Goal: Information Seeking & Learning: Learn about a topic

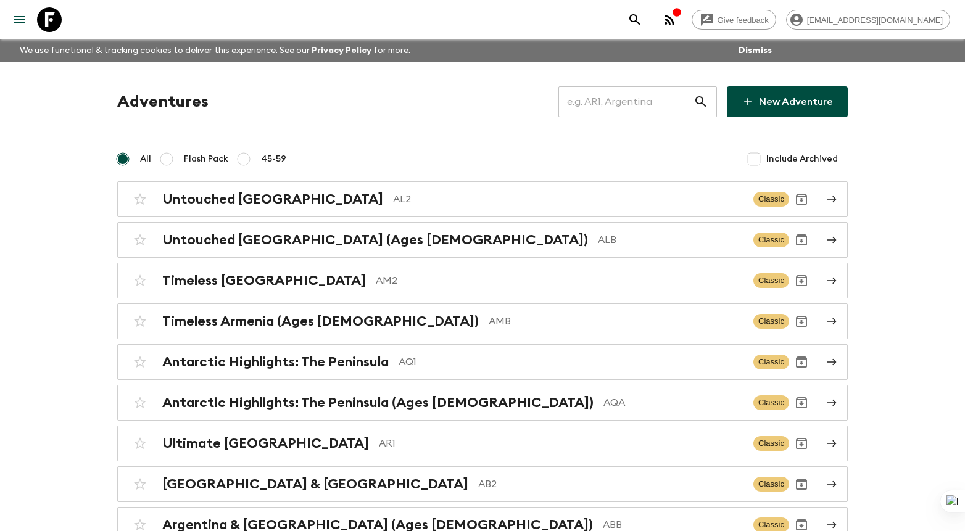
click at [661, 96] on input "text" at bounding box center [625, 102] width 135 height 35
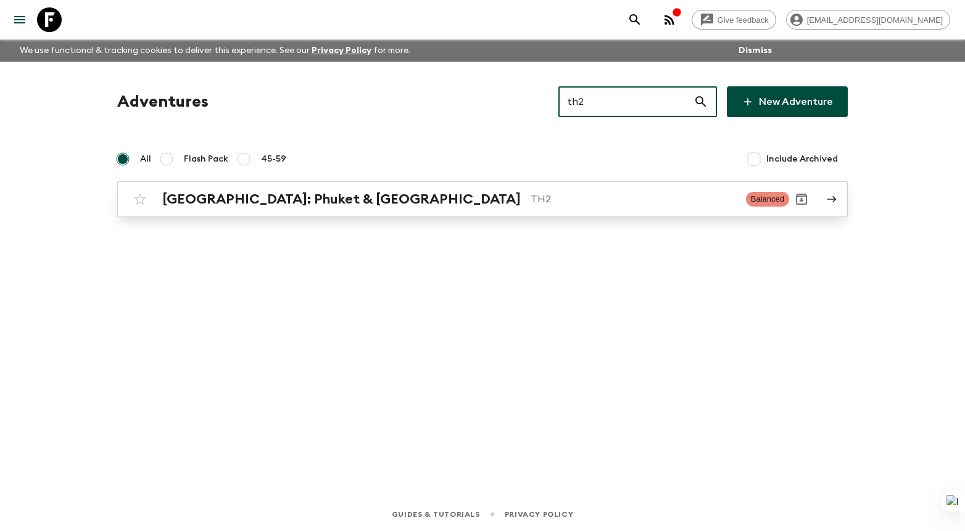
type input "th2"
click at [531, 205] on p "TH2" at bounding box center [633, 199] width 205 height 15
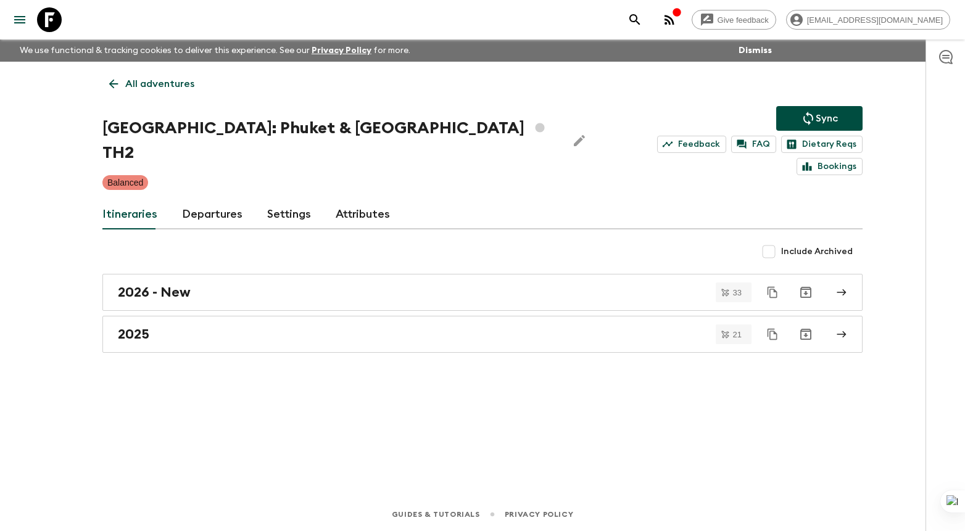
click at [223, 204] on link "Departures" at bounding box center [212, 215] width 60 height 30
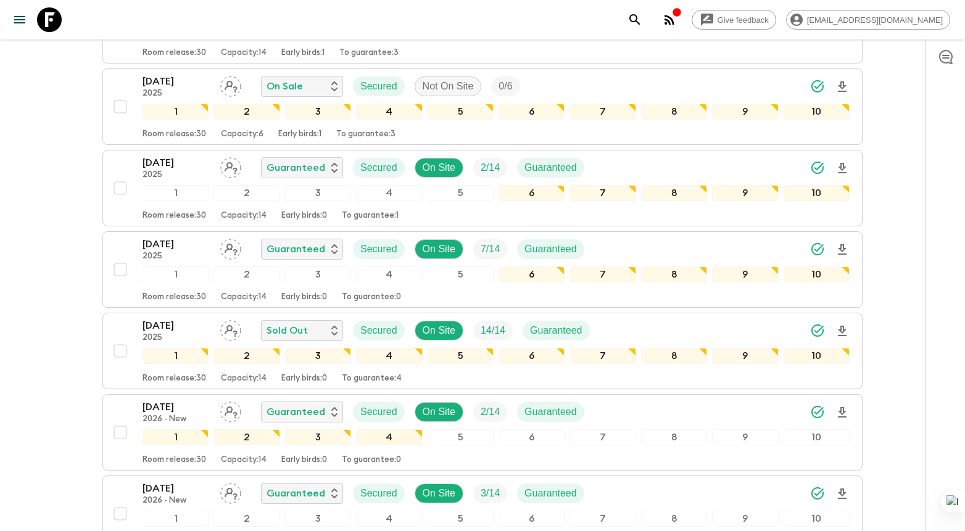
scroll to position [1805, 0]
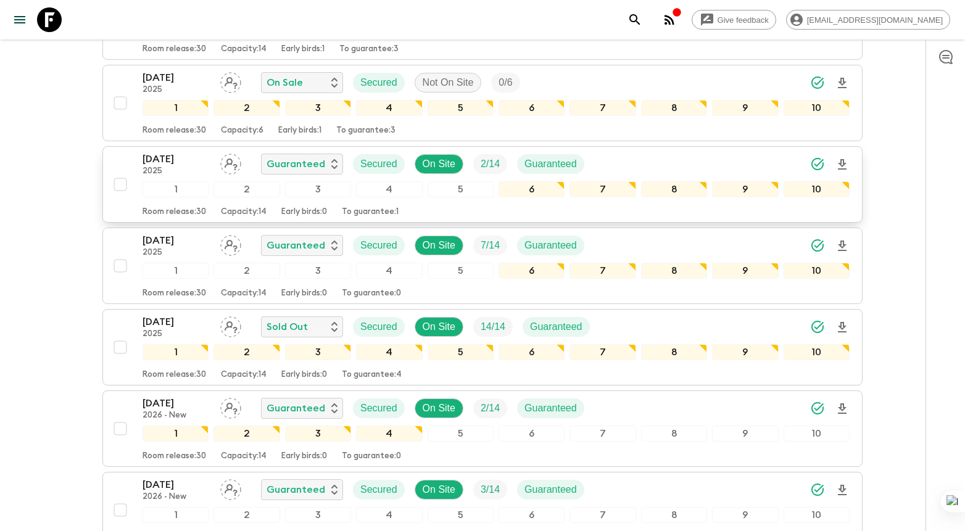
click at [673, 152] on div "[DATE] 2025 Guaranteed Secured On Site 2 / 14 Guaranteed" at bounding box center [496, 164] width 707 height 25
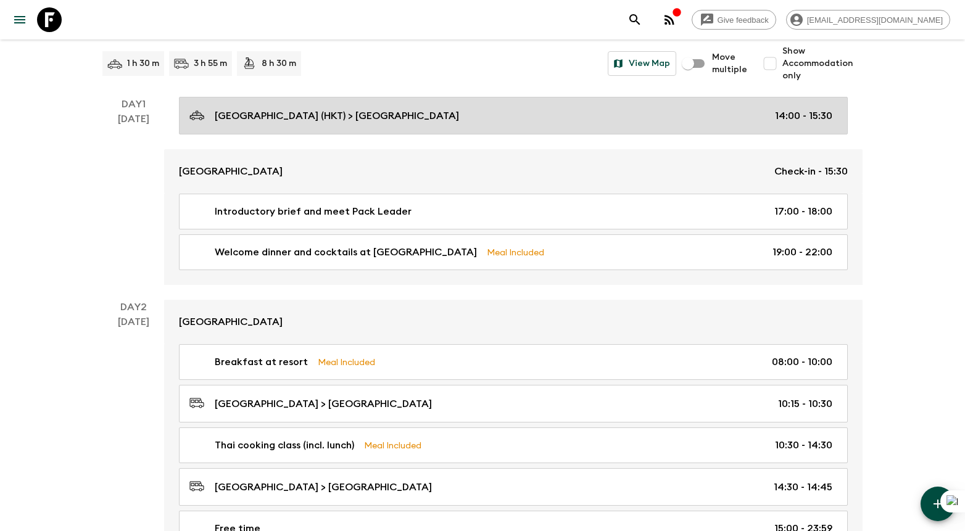
scroll to position [167, 0]
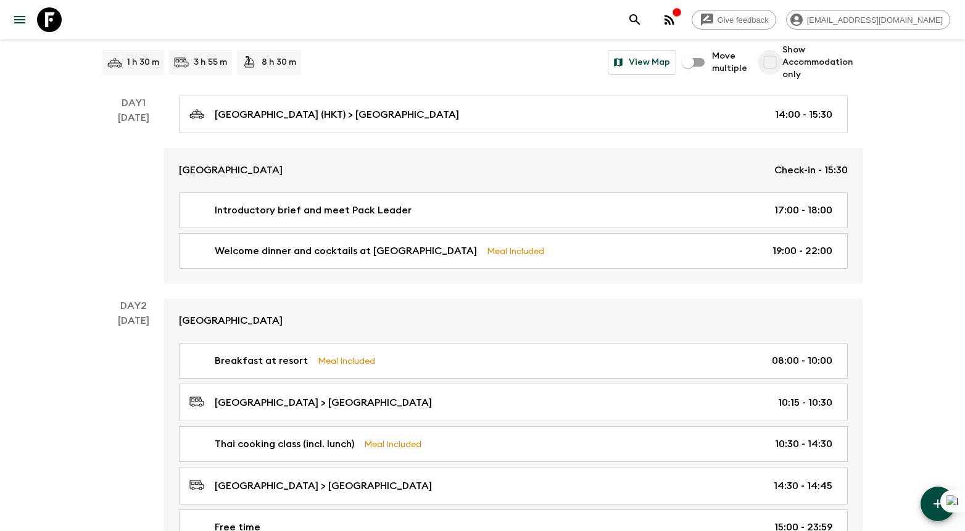
click at [773, 56] on input "Show Accommodation only" at bounding box center [770, 62] width 25 height 25
checkbox input "true"
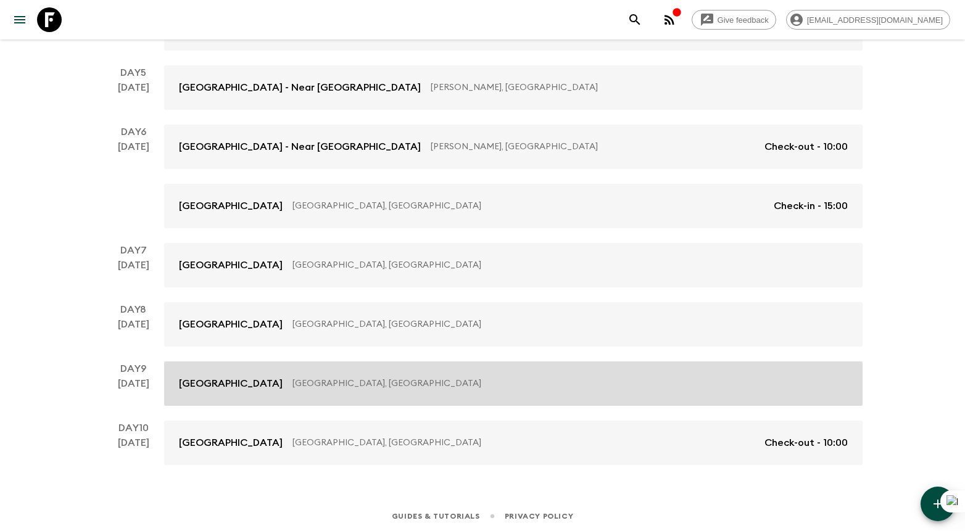
scroll to position [0, 0]
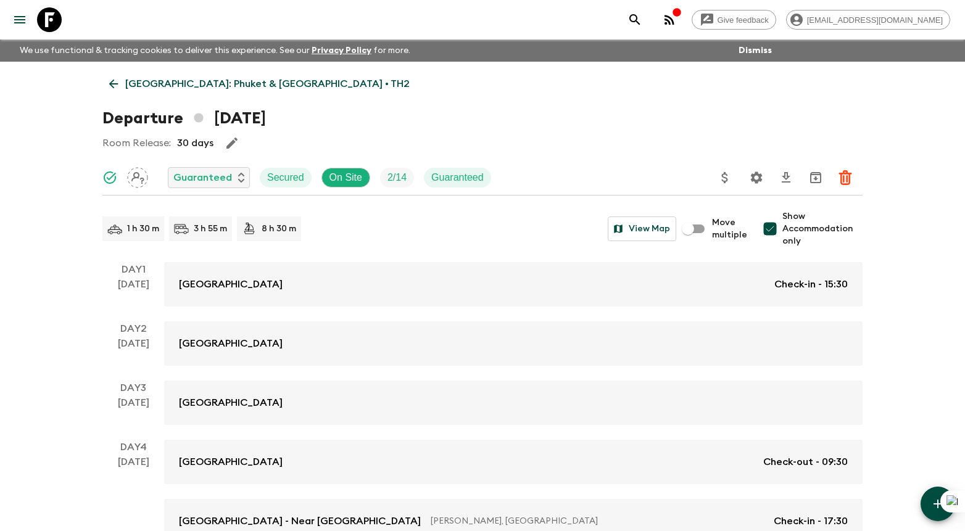
click at [114, 77] on icon at bounding box center [114, 84] width 14 height 14
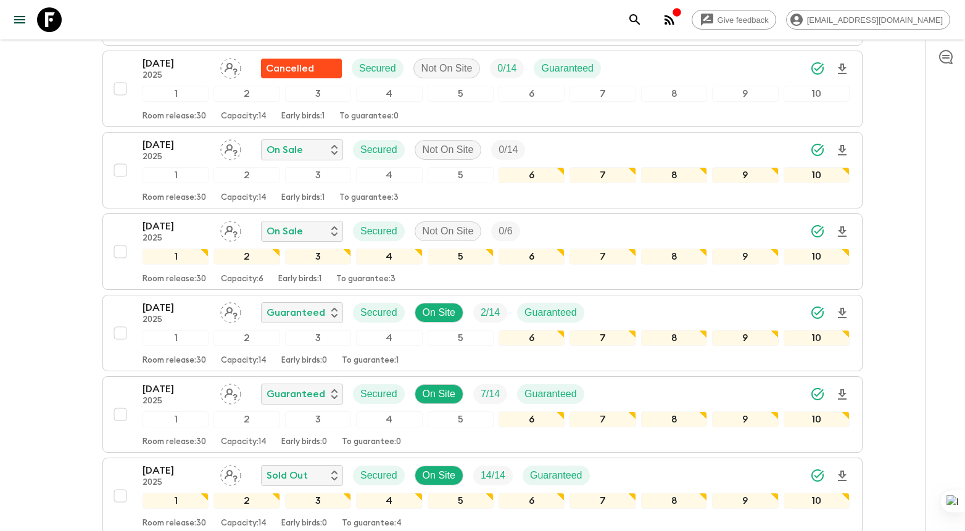
scroll to position [1671, 0]
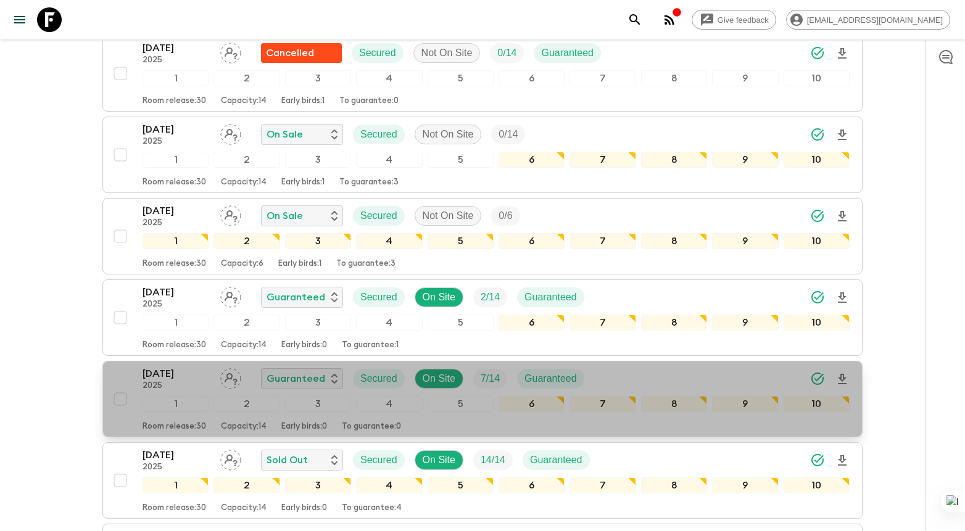
click at [187, 366] on p "[DATE]" at bounding box center [177, 373] width 68 height 15
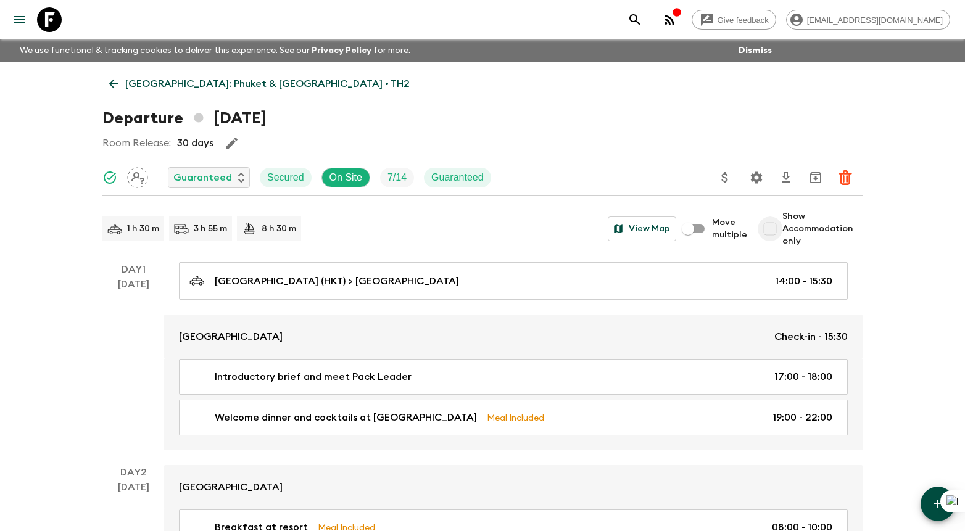
click at [768, 232] on input "Show Accommodation only" at bounding box center [770, 229] width 25 height 25
checkbox input "true"
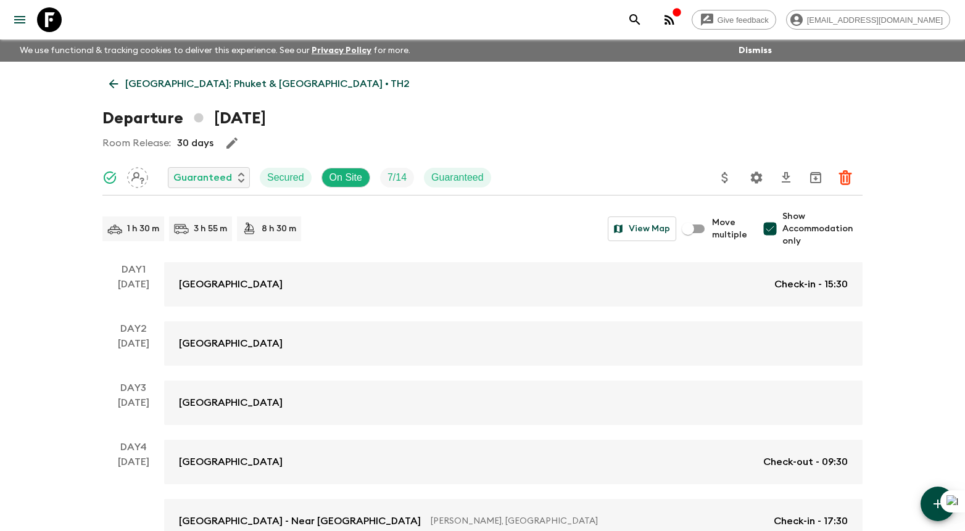
click at [179, 86] on p "[GEOGRAPHIC_DATA]: Phuket & [GEOGRAPHIC_DATA] • TH2" at bounding box center [267, 84] width 284 height 15
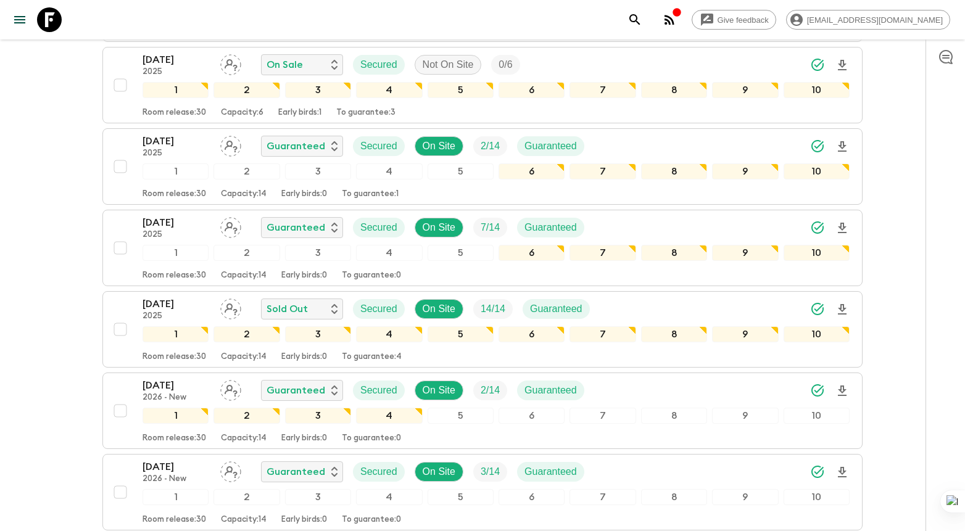
scroll to position [1827, 0]
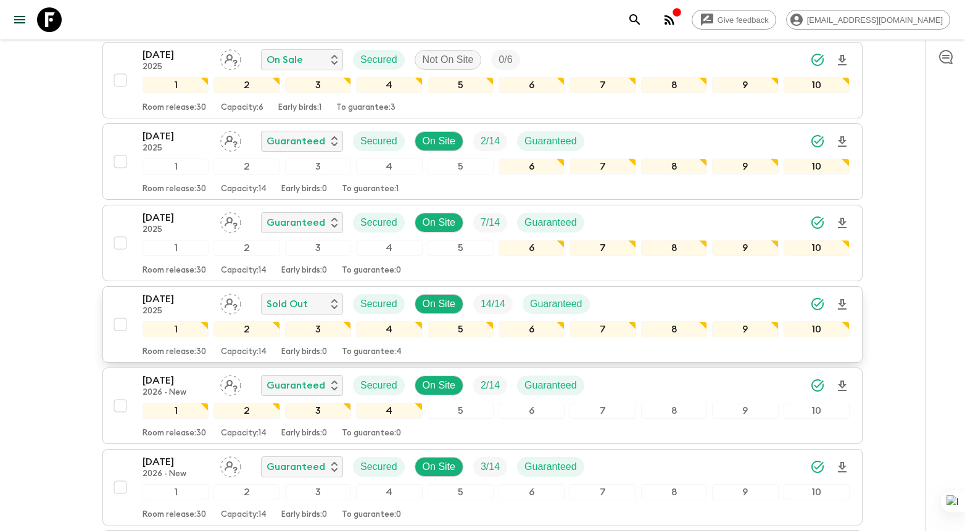
click at [195, 292] on p "[DATE]" at bounding box center [177, 299] width 68 height 15
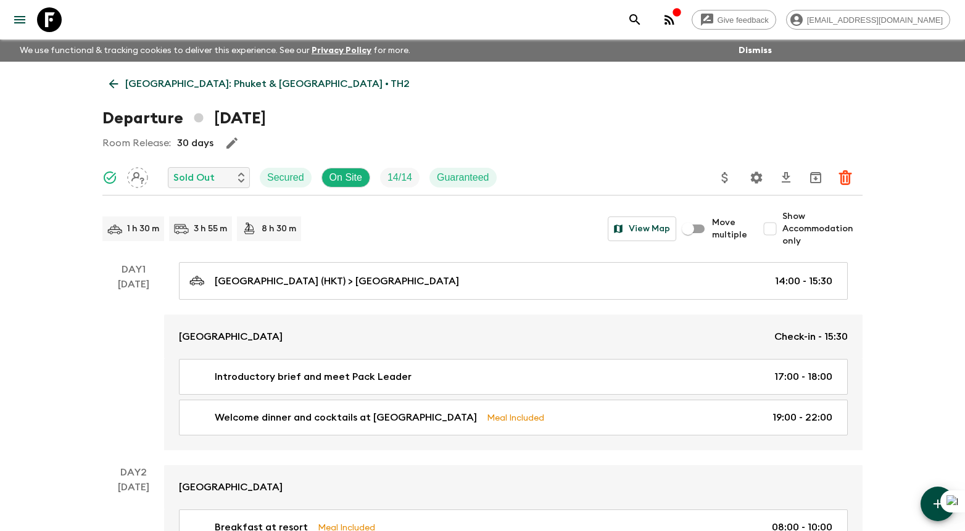
click at [786, 226] on span "Show Accommodation only" at bounding box center [822, 228] width 80 height 37
click at [782, 226] on input "Show Accommodation only" at bounding box center [770, 229] width 25 height 25
checkbox input "true"
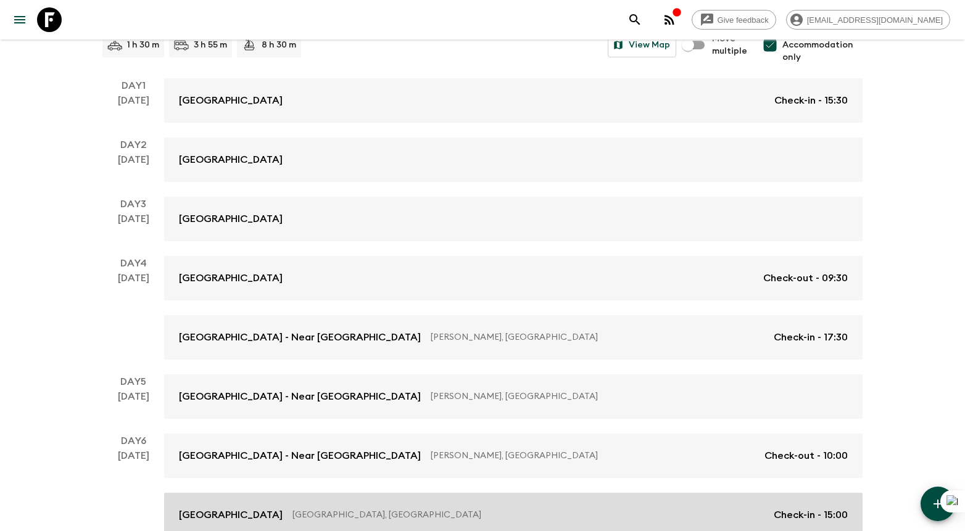
scroll to position [183, 0]
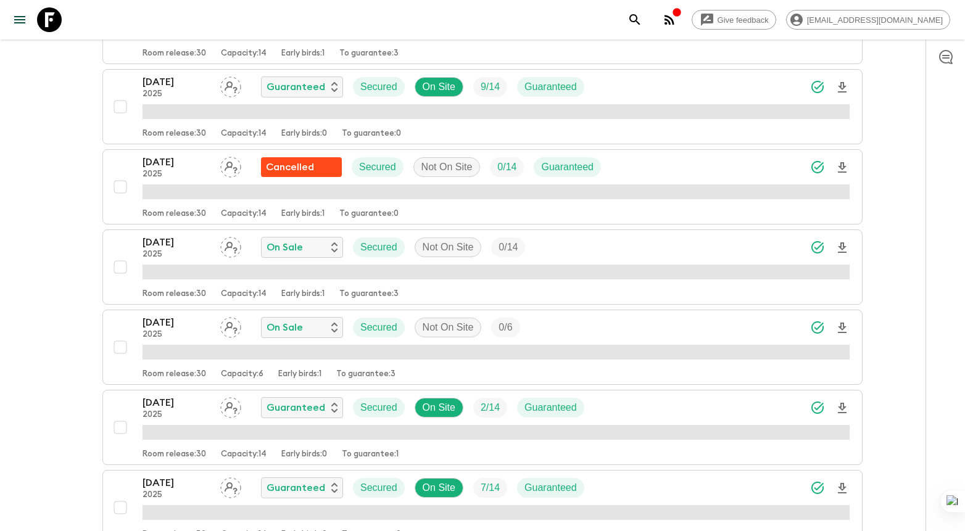
scroll to position [1594, 0]
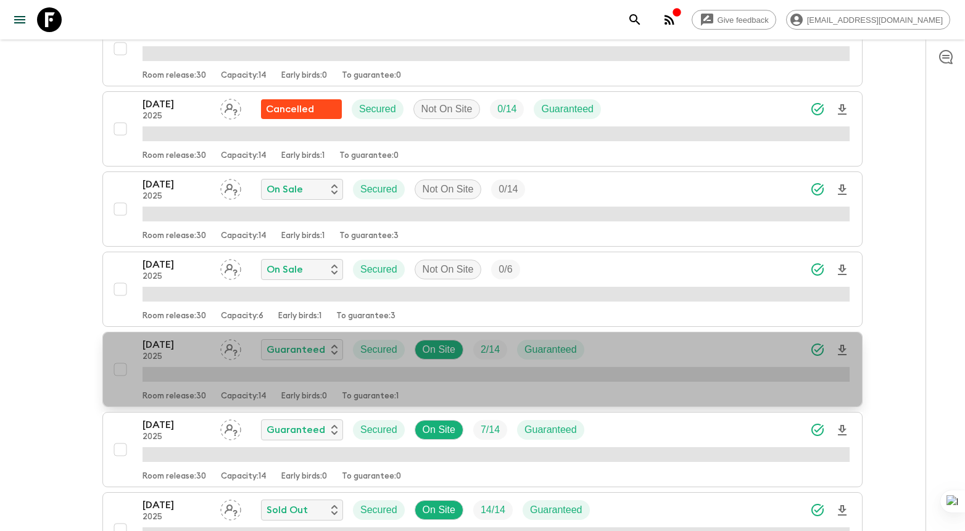
click at [613, 337] on div "[DATE] 2025 Guaranteed Secured On Site 2 / 14 Guaranteed" at bounding box center [496, 349] width 707 height 25
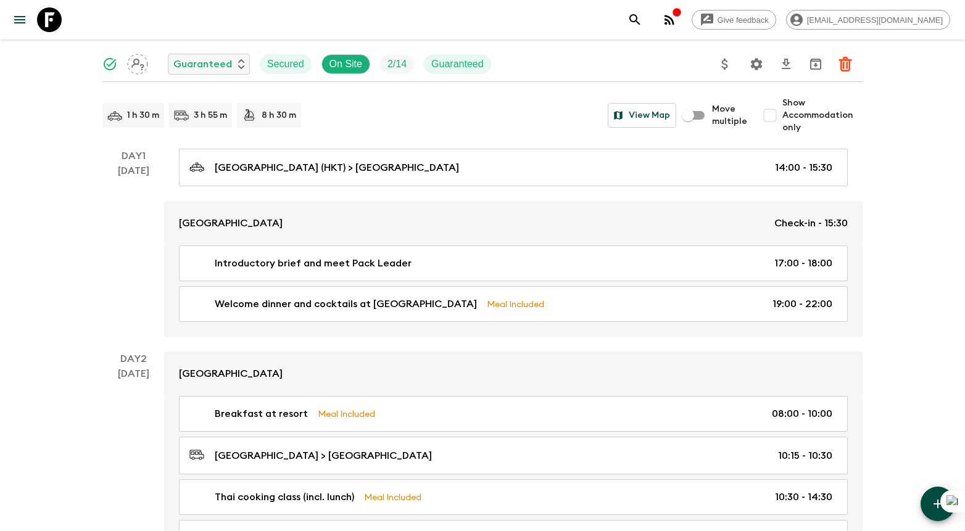
click at [796, 115] on span "Show Accommodation only" at bounding box center [822, 115] width 80 height 37
click at [782, 115] on input "Show Accommodation only" at bounding box center [770, 115] width 25 height 25
checkbox input "true"
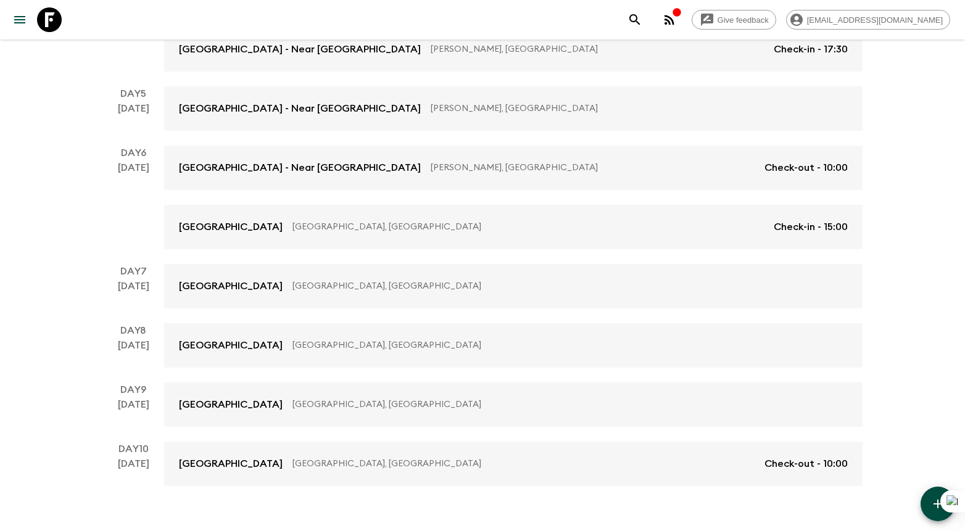
scroll to position [495, 0]
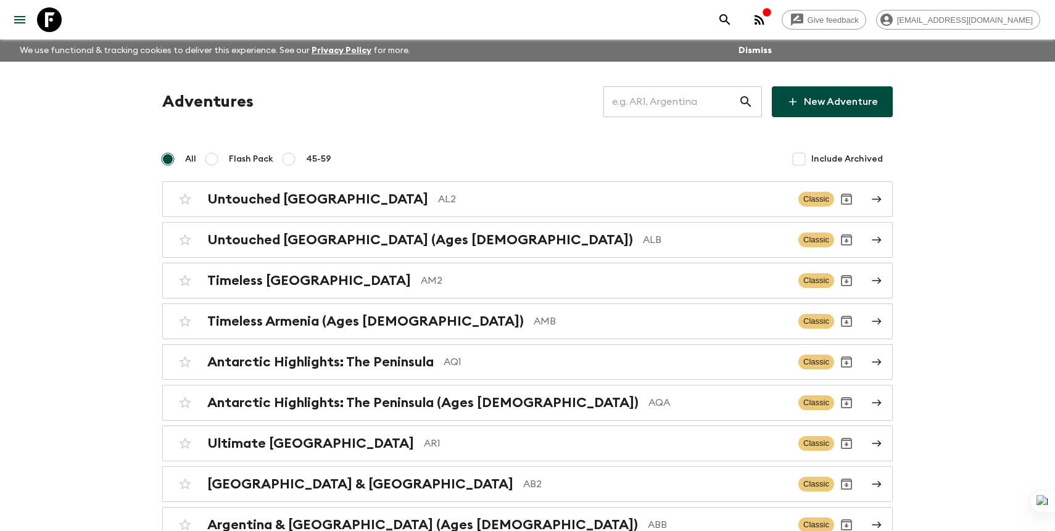
click at [724, 102] on input "text" at bounding box center [670, 102] width 135 height 35
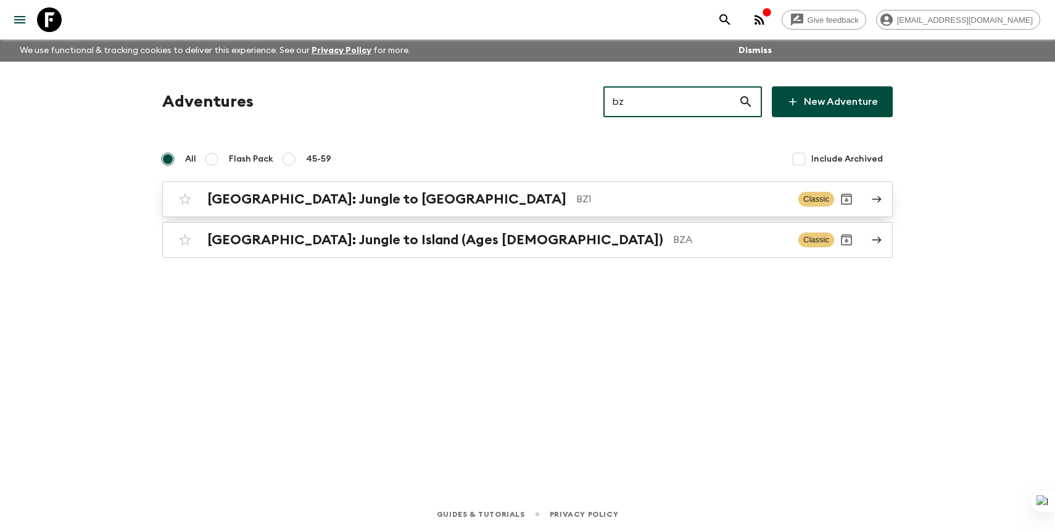
type input "bz"
click at [546, 184] on link "Belize: Jungle to Island BZ1 Classic" at bounding box center [527, 199] width 730 height 36
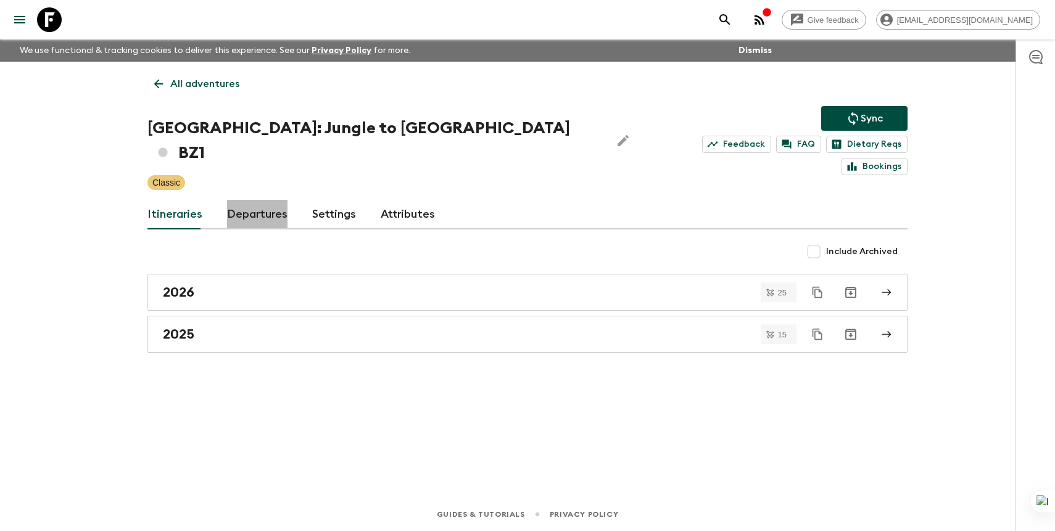
click at [256, 200] on link "Departures" at bounding box center [257, 215] width 60 height 30
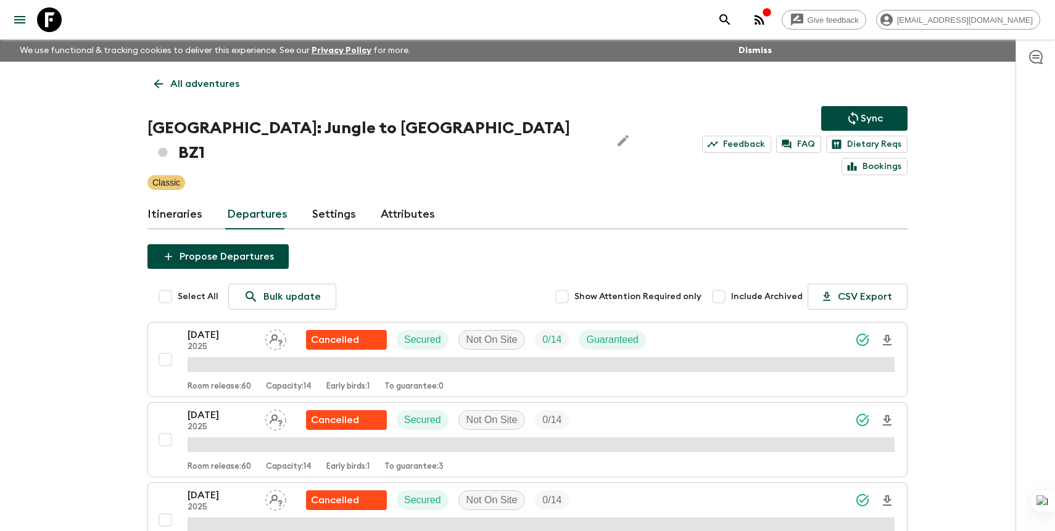
click at [209, 83] on p "All adventures" at bounding box center [204, 84] width 69 height 15
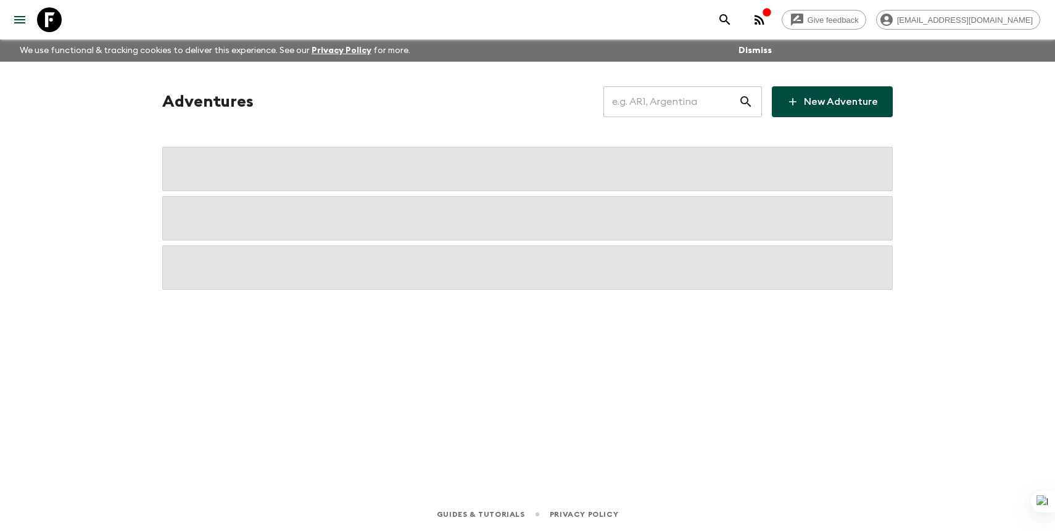
click at [700, 101] on input "text" at bounding box center [670, 102] width 135 height 35
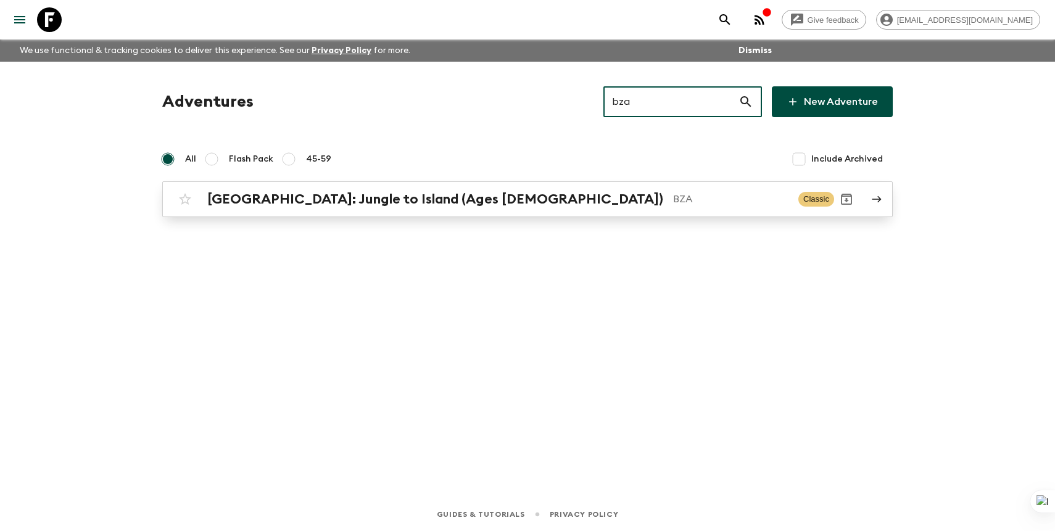
type input "bza"
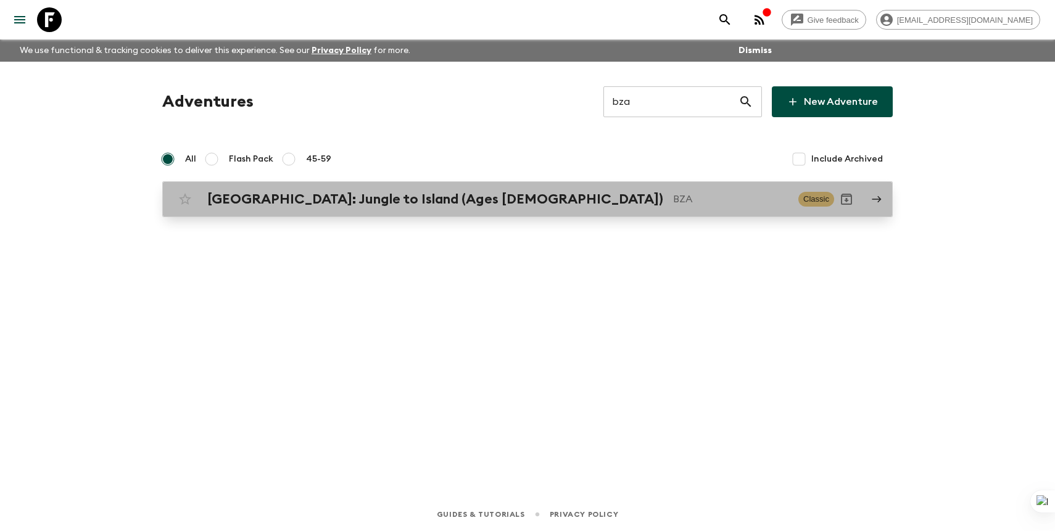
click at [610, 191] on div "Belize: Jungle to Island (Ages 45-59) BZA" at bounding box center [497, 199] width 581 height 16
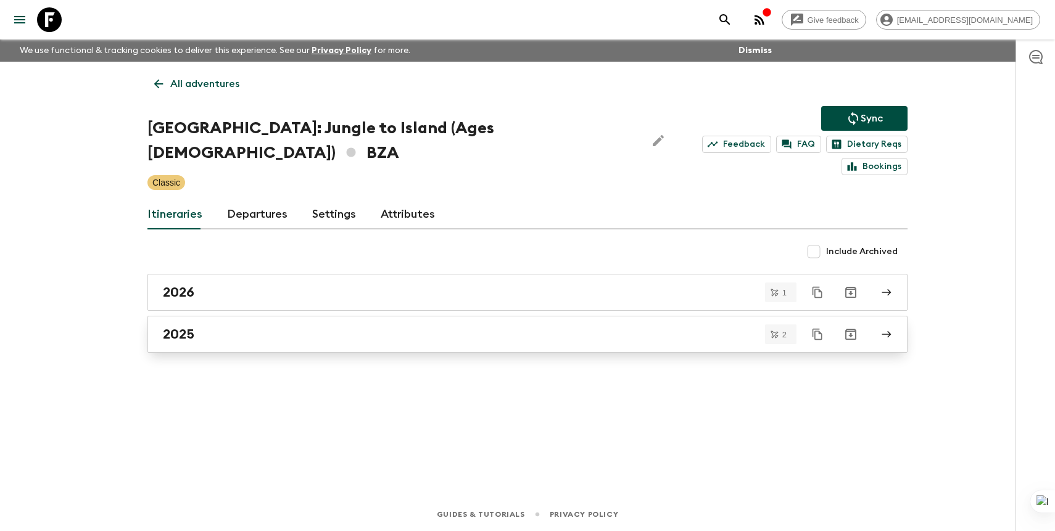
click at [360, 326] on div "2025" at bounding box center [516, 334] width 706 height 16
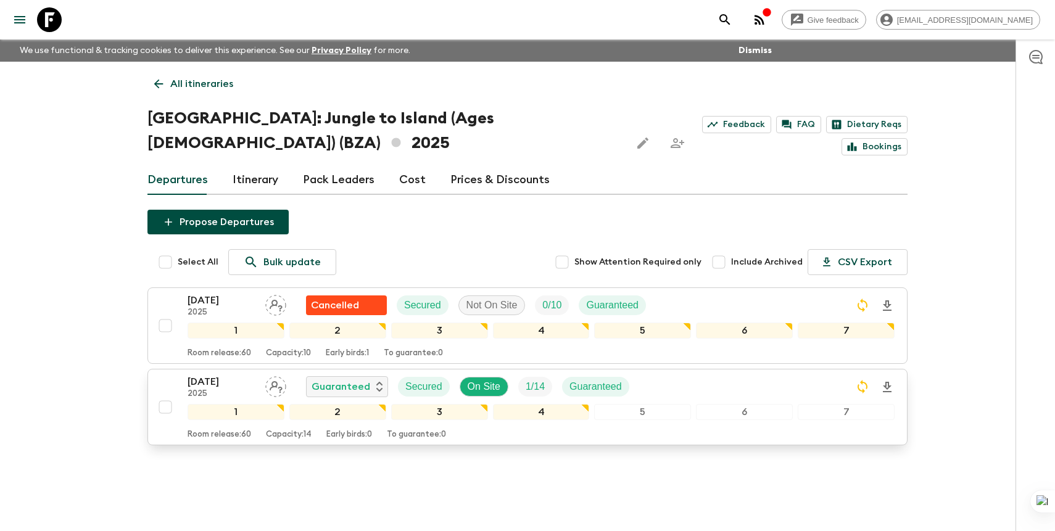
click at [887, 380] on icon "Download Onboarding" at bounding box center [887, 387] width 15 height 15
